Goal: Task Accomplishment & Management: Use online tool/utility

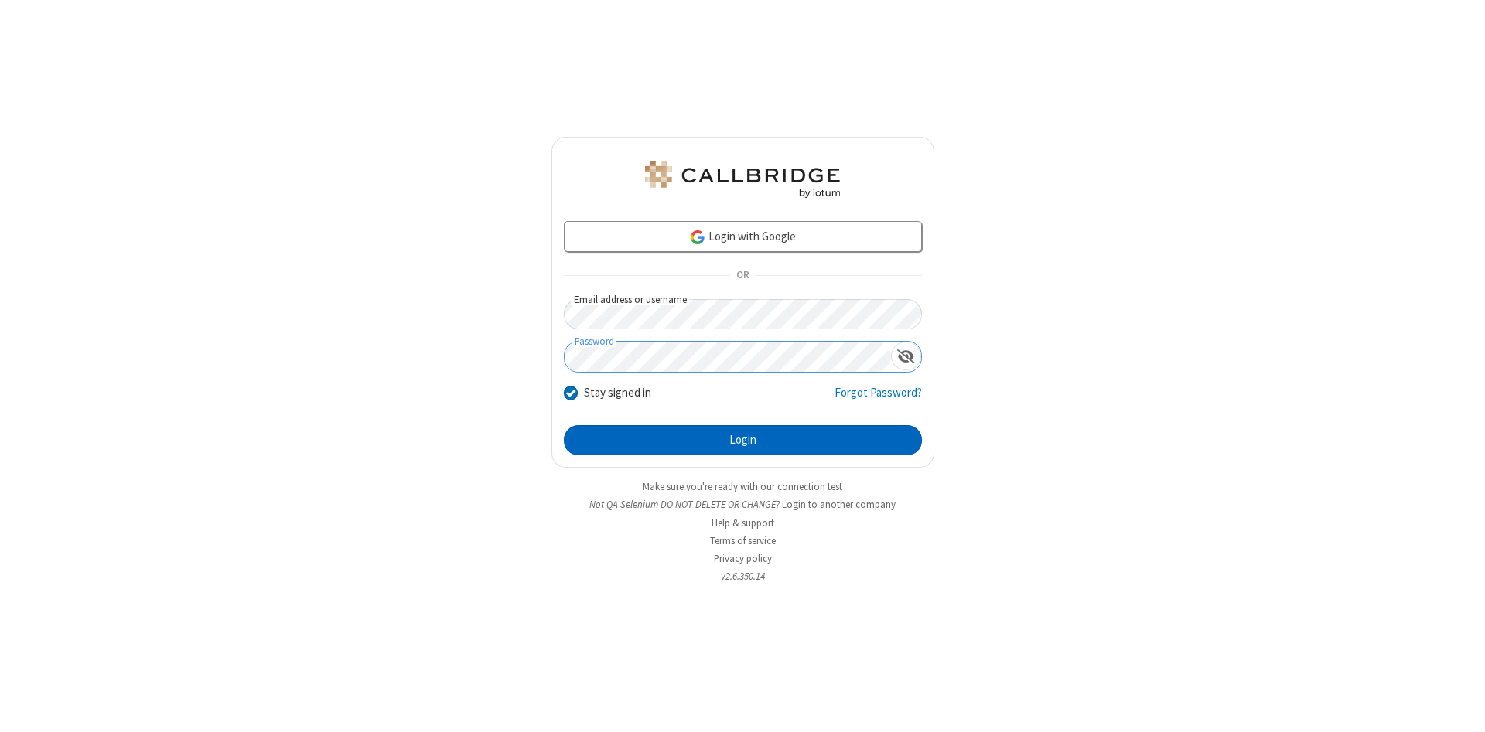
click at [742, 441] on button "Login" at bounding box center [743, 440] width 358 height 31
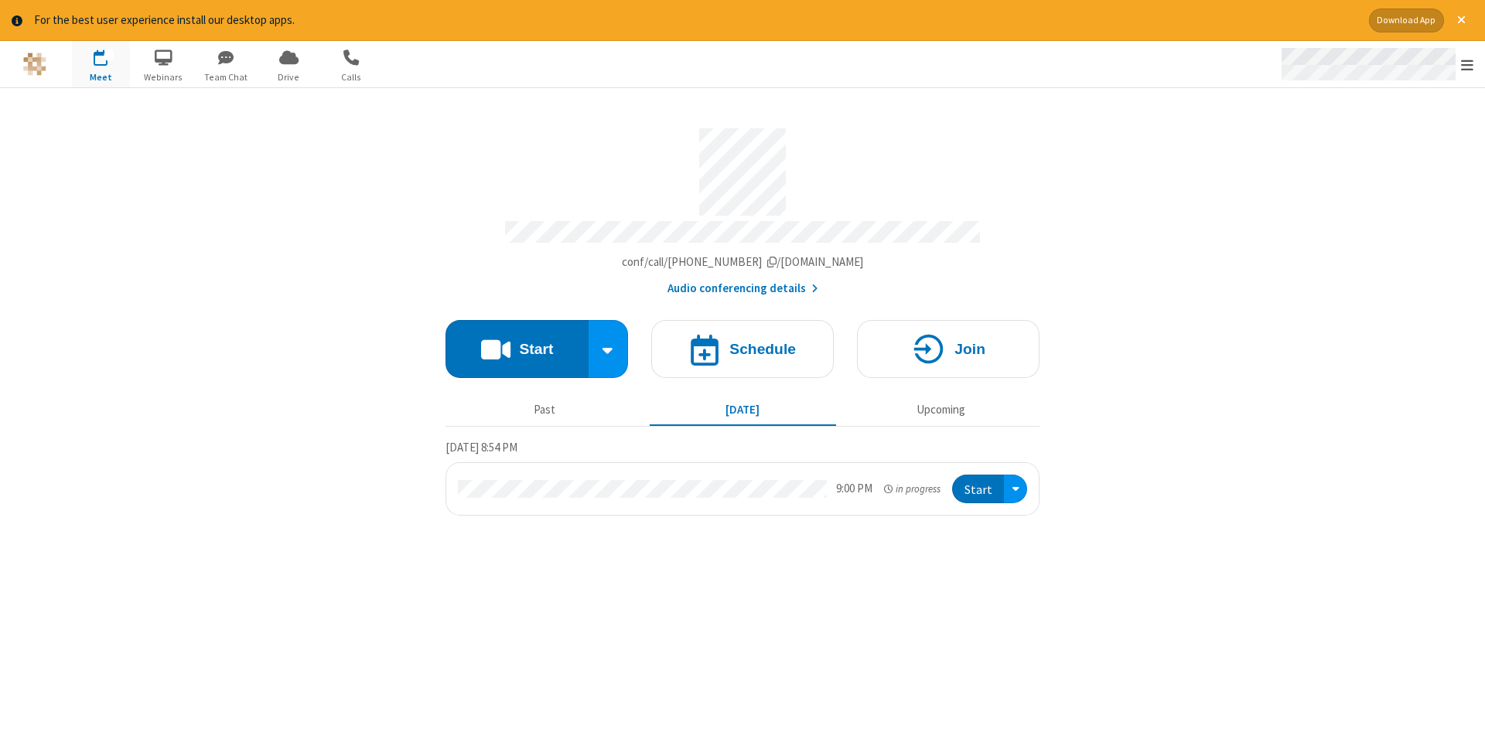
click at [1467, 65] on span "Open menu" at bounding box center [1467, 64] width 12 height 15
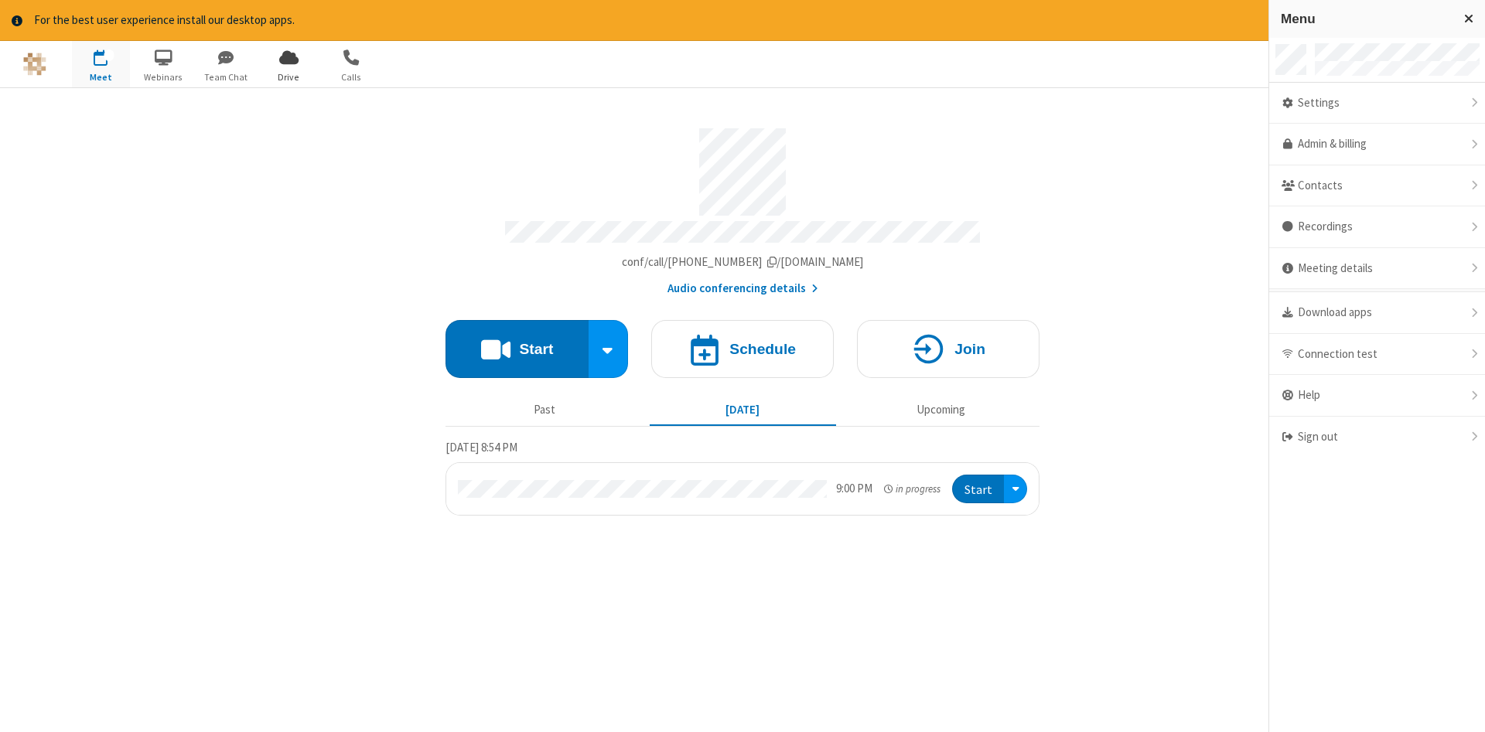
click at [288, 77] on span "Drive" at bounding box center [289, 77] width 58 height 14
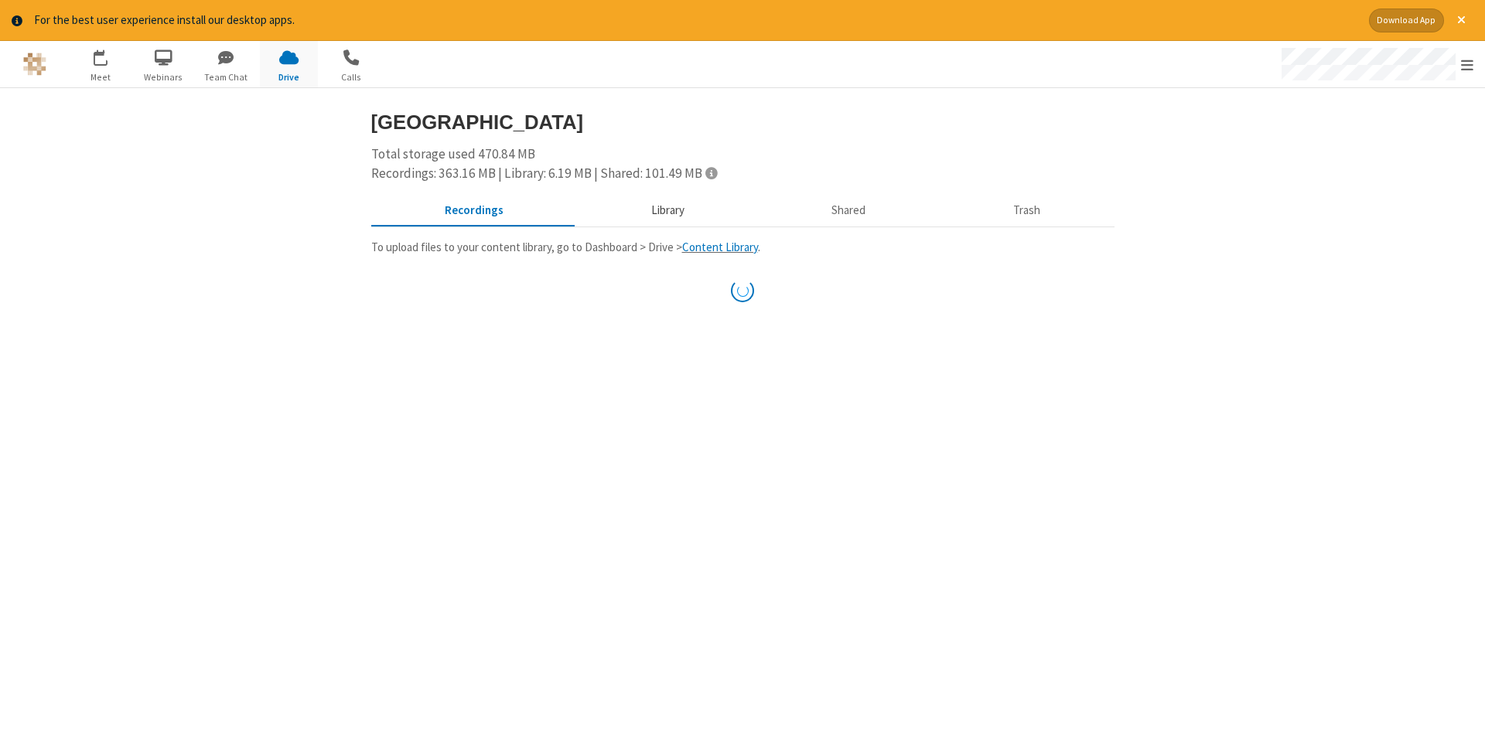
click at [665, 210] on button "Library" at bounding box center [667, 210] width 181 height 29
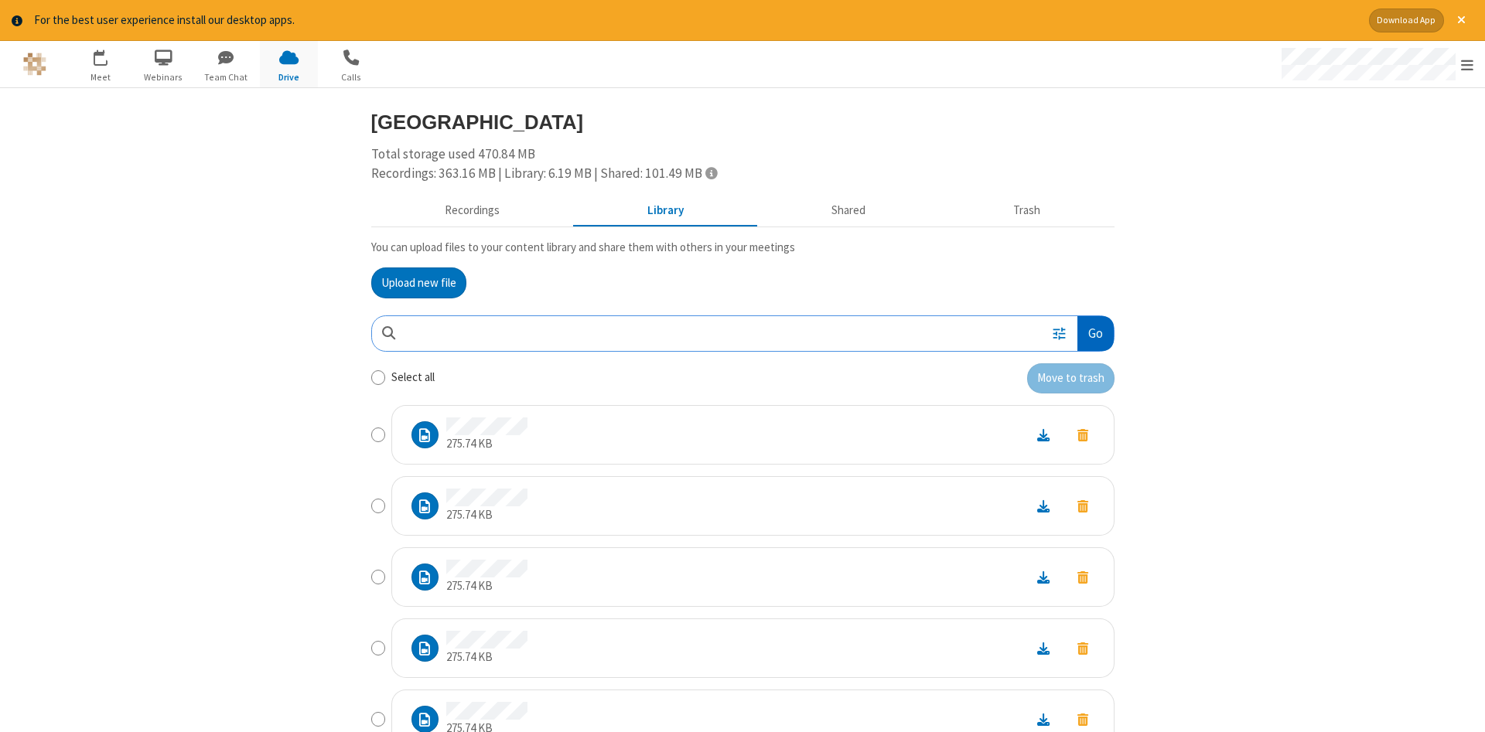
click at [1094, 333] on button "Go" at bounding box center [1095, 333] width 36 height 35
click at [418, 282] on button "Upload new file" at bounding box center [418, 283] width 95 height 31
